Goal: Information Seeking & Learning: Learn about a topic

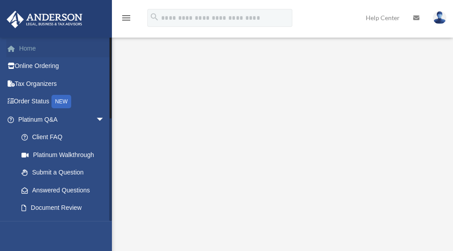
click at [41, 52] on link "Home" at bounding box center [62, 48] width 112 height 18
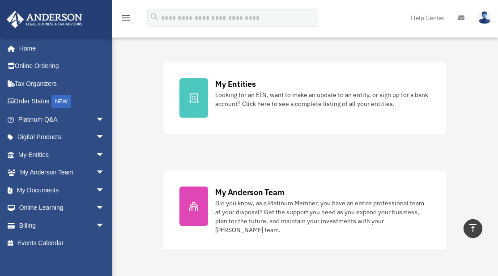
scroll to position [379, 0]
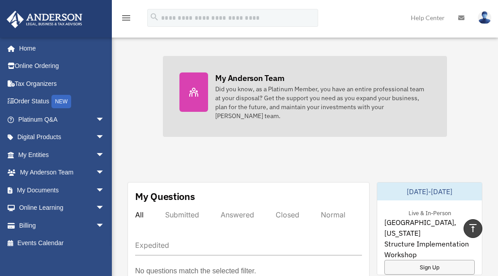
click at [370, 114] on link "My Anderson Team Did you know, as a Platinum Member, you have an entire profess…" at bounding box center [305, 96] width 284 height 81
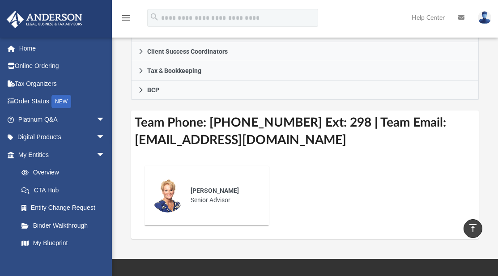
scroll to position [324, 0]
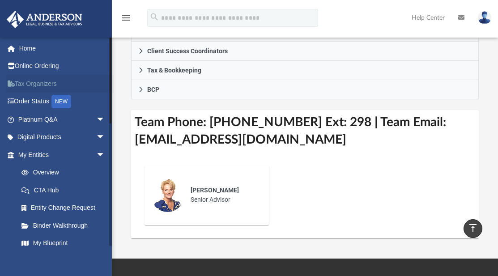
click at [47, 82] on link "Tax Organizers" at bounding box center [62, 84] width 112 height 18
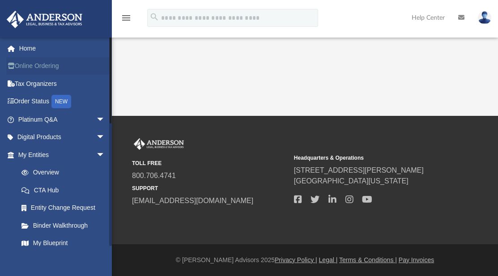
scroll to position [35, 0]
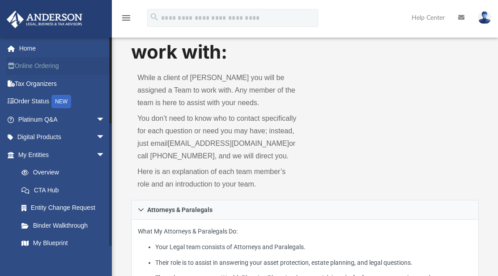
click at [55, 63] on link "Online Ordering" at bounding box center [62, 66] width 112 height 18
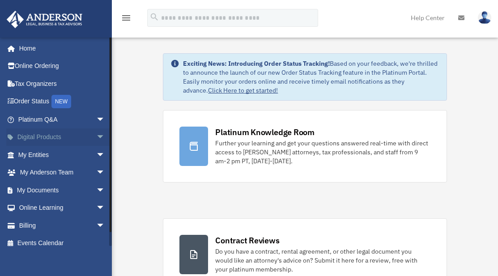
click at [96, 134] on span "arrow_drop_down" at bounding box center [105, 137] width 18 height 18
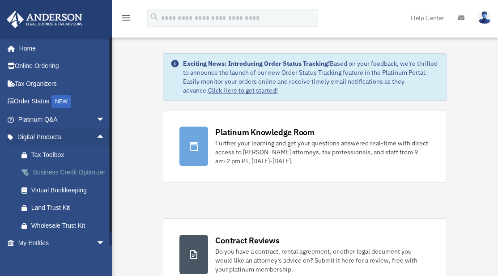
click at [76, 170] on div "Business Credit Optimizer" at bounding box center [69, 172] width 76 height 11
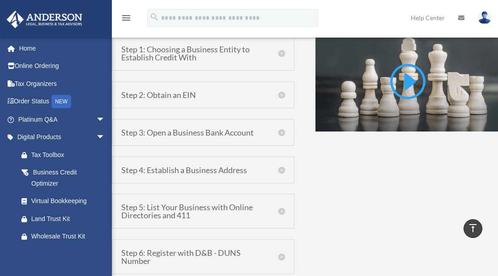
scroll to position [608, 0]
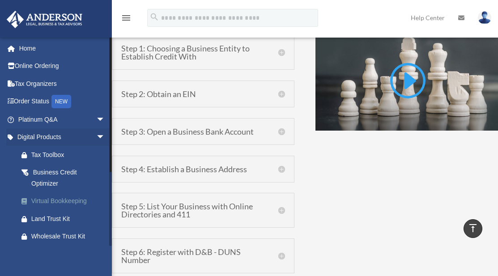
click at [73, 203] on div "Virtual Bookkeeping" at bounding box center [69, 201] width 76 height 11
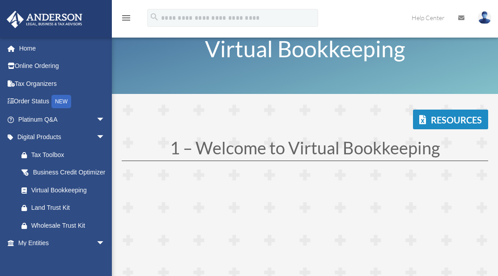
click at [290, 143] on h1 "1 – Welcome to Virtual Bookkeeping" at bounding box center [305, 149] width 367 height 21
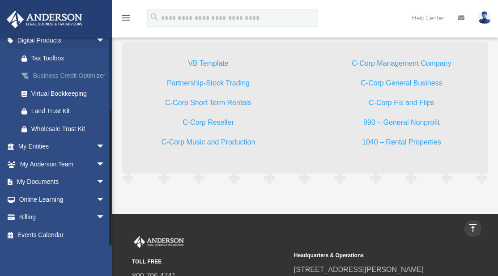
scroll to position [105, 0]
click at [96, 182] on span "arrow_drop_down" at bounding box center [105, 182] width 18 height 18
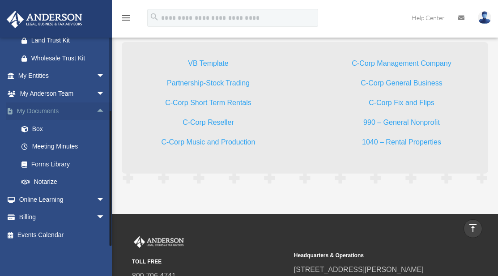
scroll to position [178, 0]
click at [96, 198] on span "arrow_drop_down" at bounding box center [105, 200] width 18 height 18
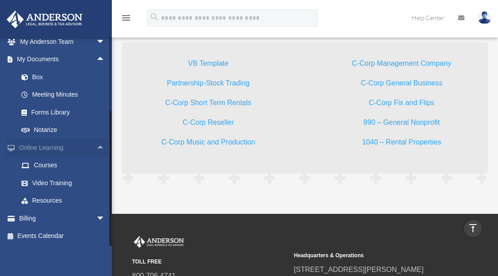
scroll to position [231, 0]
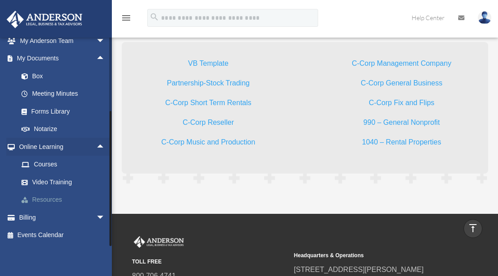
click at [77, 196] on link "Resources" at bounding box center [66, 200] width 106 height 18
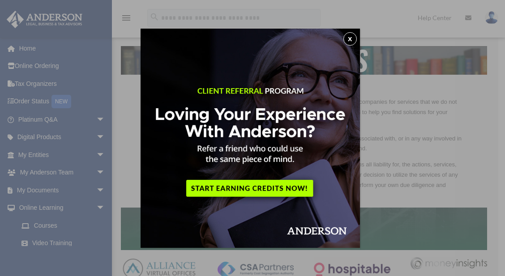
click at [351, 35] on button "x" at bounding box center [349, 38] width 13 height 13
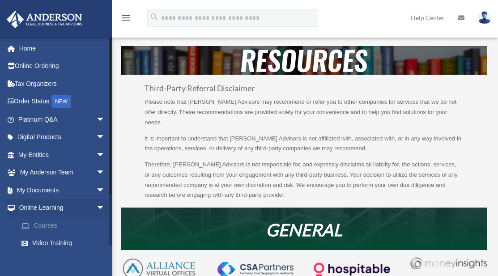
click at [44, 227] on link "Courses" at bounding box center [66, 226] width 106 height 18
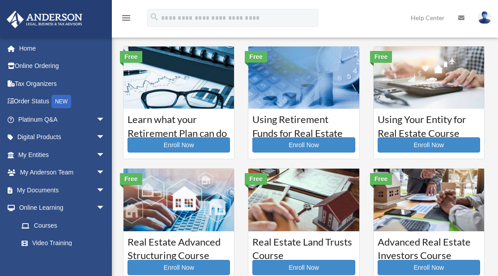
click at [90, 85] on link "Tax Organizers" at bounding box center [62, 84] width 112 height 18
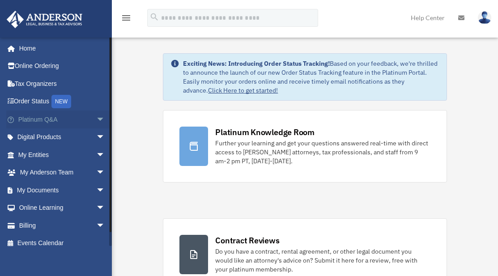
click at [97, 120] on span "arrow_drop_down" at bounding box center [105, 120] width 18 height 18
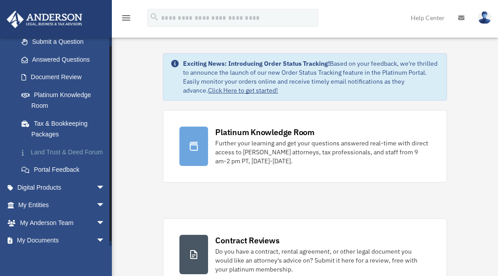
scroll to position [131, 0]
click at [85, 128] on link "Tax & Bookkeeping Packages" at bounding box center [66, 128] width 106 height 29
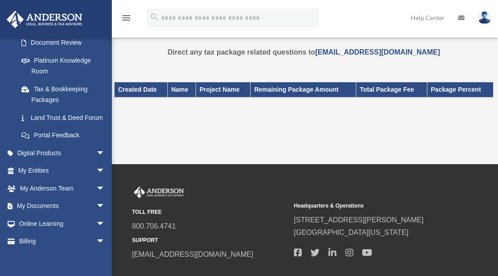
scroll to position [166, 0]
click at [80, 124] on link "Land Trust & Deed Forum" at bounding box center [66, 117] width 106 height 18
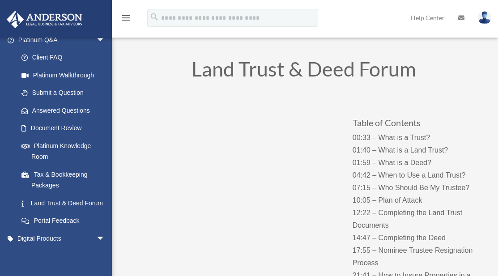
scroll to position [9, 0]
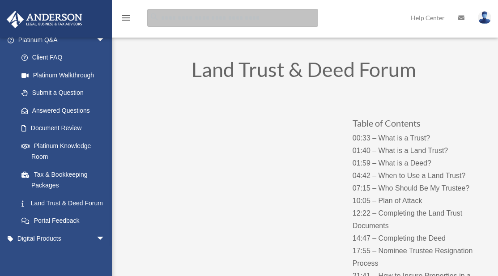
click at [183, 14] on input "search" at bounding box center [232, 18] width 171 height 18
type input "**********"
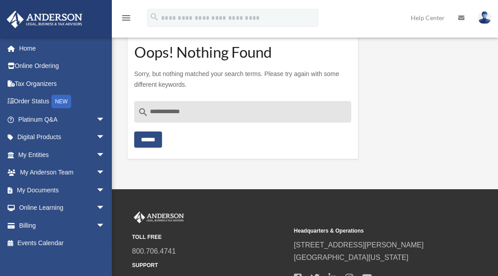
drag, startPoint x: 247, startPoint y: 114, endPoint x: 168, endPoint y: 112, distance: 78.4
click at [168, 112] on input "**********" at bounding box center [242, 111] width 217 height 21
type input "****"
click at [155, 137] on input "******" at bounding box center [148, 140] width 28 height 16
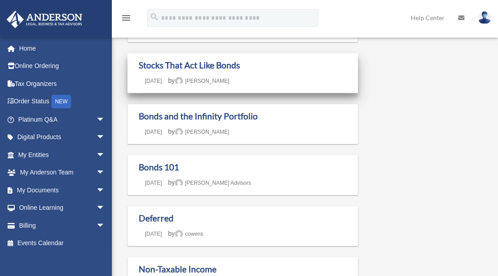
scroll to position [90, 0]
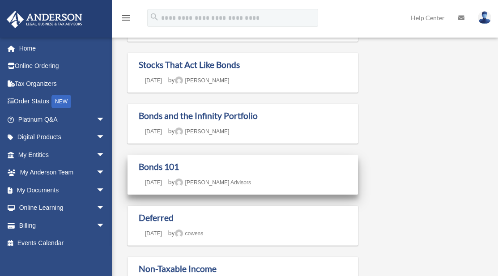
click at [280, 179] on div "Bonds 101 Last updated [DATE] [DATE] by [PERSON_NAME] Advisors" at bounding box center [243, 175] width 208 height 26
click at [160, 168] on link "Bonds 101" at bounding box center [159, 167] width 40 height 10
